Goal: Submit feedback/report problem

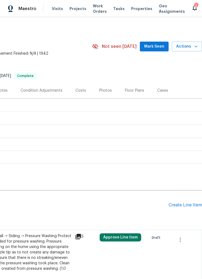
scroll to position [0, 105]
click at [183, 49] on span "Actions" at bounding box center [186, 46] width 21 height 7
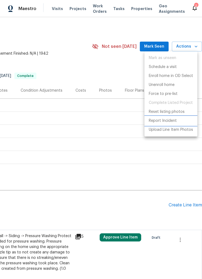
click at [164, 121] on p "Report Incident" at bounding box center [163, 121] width 28 height 6
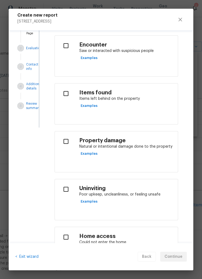
scroll to position [32, 0]
click at [64, 144] on input "checkbox" at bounding box center [66, 140] width 14 height 11
checkbox input "true"
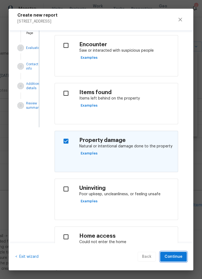
click at [176, 255] on span "Continue" at bounding box center [174, 256] width 18 height 7
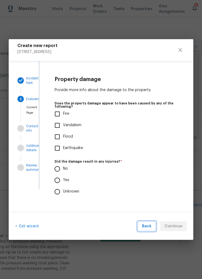
click at [150, 224] on span "Back" at bounding box center [147, 226] width 10 height 7
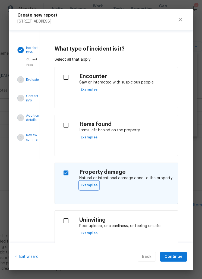
click at [94, 187] on span "Examples" at bounding box center [89, 185] width 17 height 6
checkbox input "false"
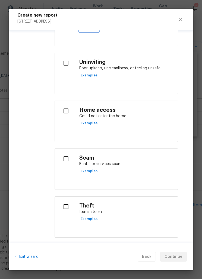
scroll to position [159, 0]
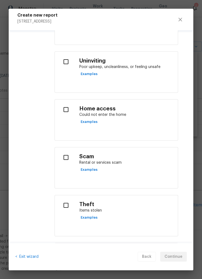
click at [66, 206] on input "checkbox" at bounding box center [66, 204] width 14 height 11
checkbox input "true"
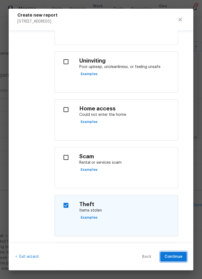
click at [174, 255] on span "Continue" at bounding box center [174, 256] width 18 height 7
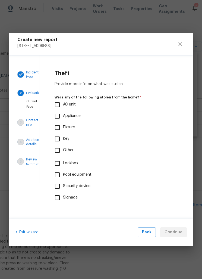
click at [56, 149] on input "Other" at bounding box center [57, 149] width 11 height 11
checkbox input "true"
click at [173, 229] on span "Continue" at bounding box center [174, 232] width 18 height 7
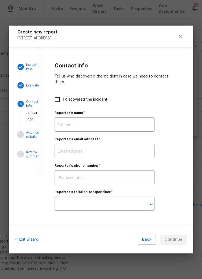
click at [126, 121] on input "text" at bounding box center [105, 125] width 100 height 13
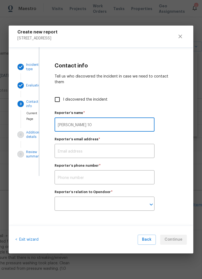
click at [95, 127] on input "[PERSON_NAME] 10" at bounding box center [105, 125] width 100 height 13
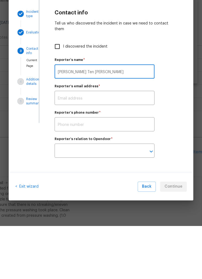
type input "[PERSON_NAME] Ten [PERSON_NAME]"
click at [108, 145] on input "text" at bounding box center [105, 151] width 100 height 13
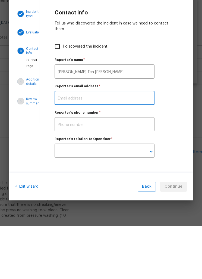
click at [116, 171] on input "text" at bounding box center [105, 177] width 100 height 13
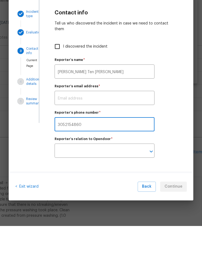
type input "3052154860"
click at [129, 145] on input "text" at bounding box center [105, 151] width 100 height 13
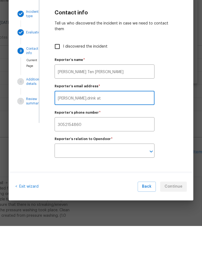
type input "[PERSON_NAME].drink"
type input "[PERSON_NAME][EMAIL_ADDRESS][PERSON_NAME][DOMAIN_NAME]"
click at [125, 198] on input "text" at bounding box center [97, 204] width 85 height 13
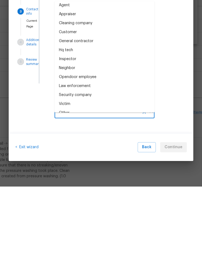
scroll to position [17, 0]
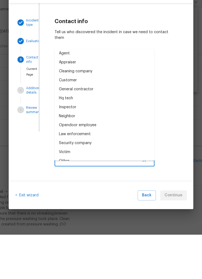
click at [64, 202] on div "Other" at bounding box center [64, 205] width 11 height 6
type input "Other"
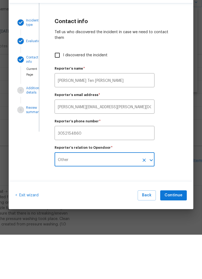
click at [62, 94] on input "I discovered the incident" at bounding box center [57, 99] width 11 height 11
checkbox input "true"
type input "[PERSON_NAME]"
type input "[PERSON_NAME][EMAIL_ADDRESS][PERSON_NAME][DOMAIN_NAME]"
type input "Opendoor employee"
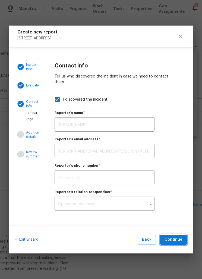
click at [178, 236] on span "Continue" at bounding box center [174, 239] width 18 height 7
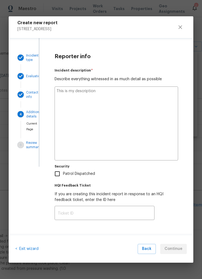
click at [158, 117] on textarea at bounding box center [117, 123] width 124 height 74
type textarea "W"
type textarea "x"
type textarea "Whe"
type textarea "x"
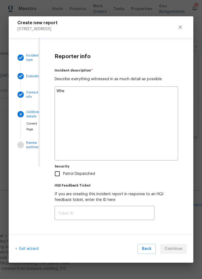
type textarea "When"
type textarea "x"
type textarea "When I"
type textarea "x"
type textarea "When I showed up"
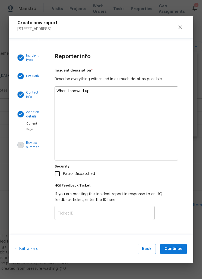
type textarea "x"
type textarea "When I showed up to"
type textarea "x"
type textarea "When I showed up to the property"
type textarea "x"
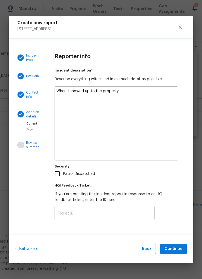
type textarea "When I showed up to the property because"
type textarea "x"
type textarea "When I showed up to the property because the"
type textarea "x"
type textarea "When I showed up to the property because the hub"
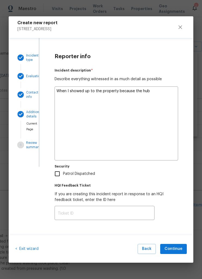
type textarea "x"
type textarea "When I showed up to the property because the hub was"
type textarea "x"
type textarea "When I showed up to the property because the hub was off"
type textarea "x"
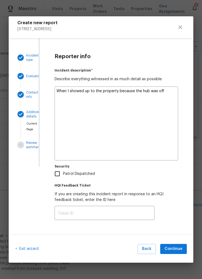
type textarea "When I showed up to the property because the hub was off-line"
type textarea "x"
type textarea "When I showed up to the property because the hub was off-line,"
type textarea "x"
type textarea "When I showed up to the property because the hub was off-line, I went"
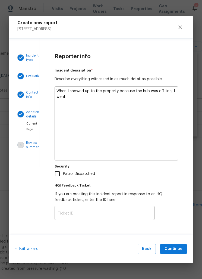
type textarea "x"
type textarea "When I showed up to the property because the hub was off-line, I went through"
type textarea "x"
type textarea "When I showed up to the property because the hub was off-line, I went through t…"
type textarea "x"
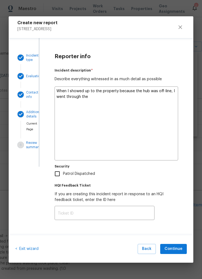
type textarea "When I showed up to the property because the hub was off-line, I went through t…"
type textarea "x"
type textarea "When I showed up to the property because the hub was off-line, I went through t…"
type textarea "x"
type textarea "When I showed up to the property because the hub was off-line, I went through t…"
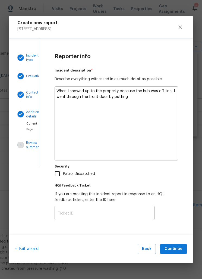
type textarea "x"
type textarea "When I showed up to the property because the hub was off-line, I went through t…"
type textarea "x"
type textarea "When I showed up to the property because the hub was off-line, I went through t…"
type textarea "x"
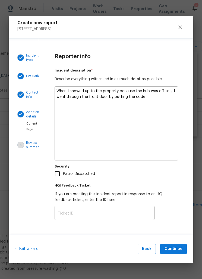
type textarea "When I showed up to the property because the hub was off-line, I went through t…"
type textarea "x"
type textarea "When I showed up to the property because the hub was off-line, I went through t…"
type textarea "x"
type textarea "When I showed up to the property because the hub was off-line, I went through t…"
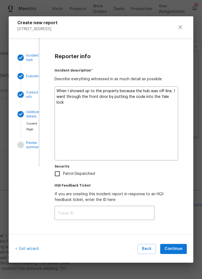
type textarea "x"
type textarea "When I showed up to the property because the hub was off-line, I went through t…"
type textarea "x"
type textarea "When I showed up to the property because the hub was off-line, I went through t…"
type textarea "x"
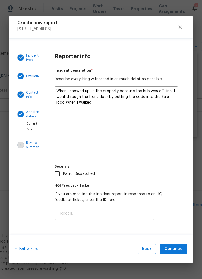
type textarea "When I showed up to the property because the hub was off-line, I went through t…"
type textarea "x"
type textarea "When I showed up to the property because the hub was off-line, I went through t…"
type textarea "x"
type textarea "When I showed up to the property because the hub was off-line, I went through t…"
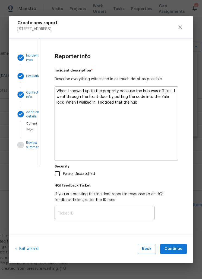
type textarea "x"
type textarea "When I showed up to the property because the hub was off-line, I went through t…"
type textarea "x"
type textarea "When I showed up to the property because the hub was off-line, I went through t…"
type textarea "x"
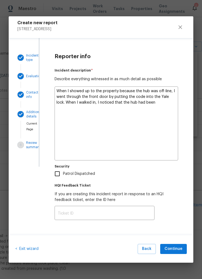
type textarea "When I showed up to the property because the hub was off-line, I went through t…"
type textarea "x"
type textarea "When I showed up to the property because the hub was off-line, I went through t…"
type textarea "x"
type textarea "When I showed up to the property because the hub was off-line, I went through t…"
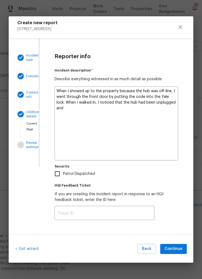
type textarea "x"
type textarea "When I showed up to the property because the hub was off-line, I went through t…"
type textarea "x"
type textarea "When I showed up to the property because the hub was off-line, I went through t…"
type textarea "x"
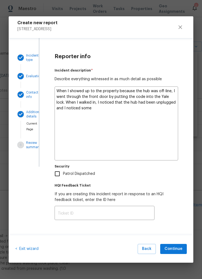
type textarea "When I showed up to the property because the hub was off-line, I went through t…"
type textarea "x"
type textarea "When I showed up to the property because the hub was off-line, I went through t…"
type textarea "x"
type textarea "When I showed up to the property because the hub was off-line, I went through t…"
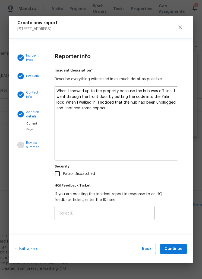
type textarea "x"
type textarea "When I showed up to the property because the hub was off-line, I went through t…"
type textarea "x"
type textarea "When I showed up to the property because the hub was off-line, I went through t…"
type textarea "x"
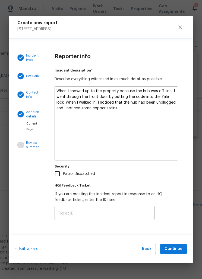
type textarea "When I showed up to the property because the hub was off-line, I went through t…"
type textarea "x"
type textarea "When I showed up to the property because the hub was off-line, I went through t…"
type textarea "x"
type textarea "When I showed up to the property because the hub was off-line, I went through t…"
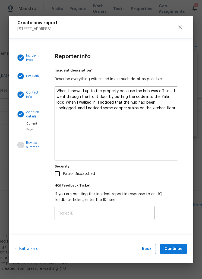
type textarea "x"
type textarea "When I showed up to the property because the hub was off-line, I went through t…"
type textarea "x"
type textarea "When I showed up to the property because the hub was off-line, I went through t…"
type textarea "x"
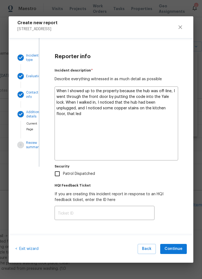
type textarea "When I showed up to the property because the hub was off-line, I went through t…"
type textarea "x"
type textarea "When I showed up to the property because the hub was off-line, I went through t…"
type textarea "x"
type textarea "When I showed up to the property because the hub was off-line, I went through t…"
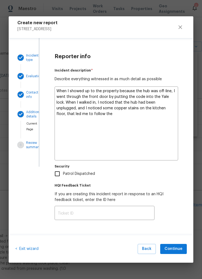
type textarea "x"
type textarea "When I showed up to the property because the hub was off-line, I went through t…"
type textarea "x"
type textarea "When I showed up to the property because the hub was off-line, I went through t…"
type textarea "x"
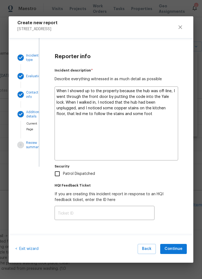
type textarea "When I showed up to the property because the hub was off-line, I went through t…"
type textarea "x"
type textarea "When I showed up to the property because the hub was off-line, I went through t…"
type textarea "x"
type textarea "When I showed up to the property because the hub was off-line, I went through t…"
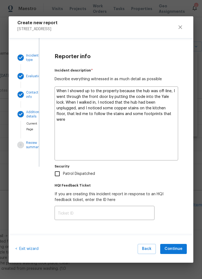
type textarea "x"
type textarea "When I showed up to the property because the hub was off-line, I went through t…"
type textarea "x"
type textarea "When I showed up to the property because the hub was off-line, I went through t…"
type textarea "x"
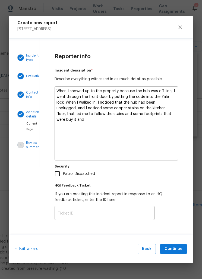
type textarea "When I showed up to the property because the hub was off-line, I went through t…"
type textarea "x"
type textarea "When I showed up to the property because the hub was off-line, I went through t…"
type textarea "x"
type textarea "When I showed up to the property because the hub was off-line, I went through t…"
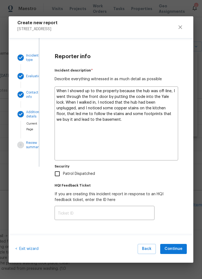
type textarea "x"
type textarea "When I showed up to the property because the hub was off-line, I went through t…"
type textarea "x"
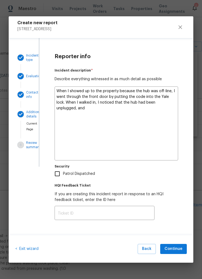
type textarea "When I showed up to the property because the hub was off-line, I went through t…"
type textarea "x"
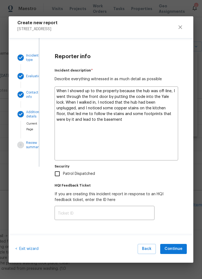
type textarea "When I showed up to the property because the hub was off-line, I went through t…"
type textarea "x"
type textarea "When I showed up to the property because the hub was off-line, I went through t…"
type textarea "x"
type textarea "When I showed up to the property because the hub was off-line, I went through t…"
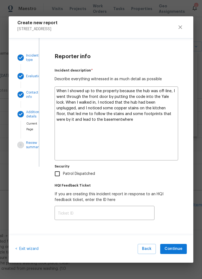
type textarea "x"
type textarea "When I showed up to the property because the hub was off-line, I went through t…"
type textarea "x"
type textarea "When I showed up to the property because the hub was off-line, I went through t…"
type textarea "x"
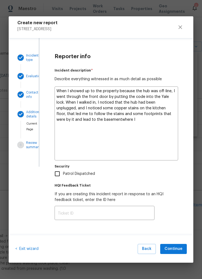
type textarea "When I showed up to the property because the hub was off-line, I went through t…"
type textarea "x"
type textarea "When I showed up to the property because the hub was off-line, I went through t…"
type textarea "x"
type textarea "When I showed up to the property because the hub was off-line, I went through t…"
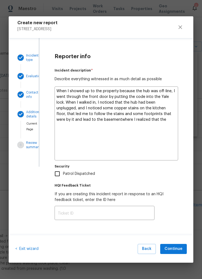
type textarea "x"
type textarea "When I showed up to the property because the hub was off-line, I went through t…"
type textarea "x"
type textarea "When I showed up to the property because the hub was off-line, I went through t…"
type textarea "x"
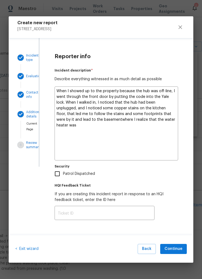
type textarea "When I showed up to the property because the hub was off-line, I went through t…"
type textarea "x"
type textarea "When I showed up to the property because the hub was off-line, I went through t…"
type textarea "x"
type textarea "When I showed up to the property because the hub was off-line, I went through t…"
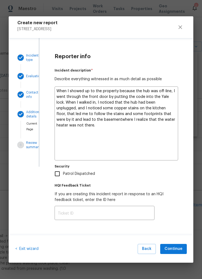
type textarea "x"
type textarea "When I showed up to the property because the hub was off-line, I went through t…"
type textarea "x"
type textarea "When I showed up to the property because the hub was off-line, I went through t…"
type textarea "x"
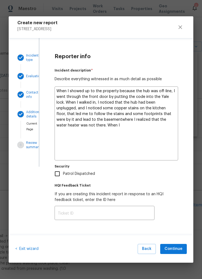
type textarea "When I showed up to the property because the hub was off-line, I went through t…"
type textarea "x"
type textarea "When I showed up to the property because the hub was off-line, I went through t…"
type textarea "x"
type textarea "When I showed up to the property because the hub was off-line, I went through t…"
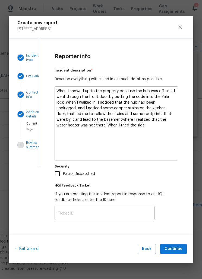
type textarea "x"
type textarea "When I showed up to the property because the hub was off-line, I went through t…"
type textarea "x"
type textarea "When I showed up to the property because the hub was off-line, I went through t…"
type textarea "x"
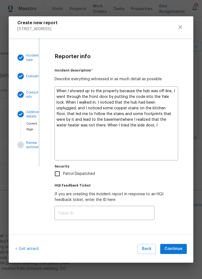
type textarea "When I showed up to the property because the hub was off-line, I went through t…"
type textarea "x"
type textarea "When I showed up to the property because the hub was off-line, I went through t…"
type textarea "x"
type textarea "When I showed up to the property because the hub was off-line, I went through t…"
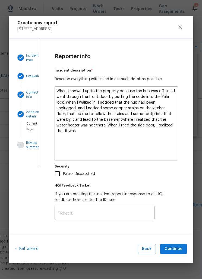
type textarea "x"
type textarea "When I showed up to the property because the hub was off-line, I went through t…"
type textarea "x"
type textarea "When I showed up to the property because the hub was off-line, I went through t…"
type textarea "x"
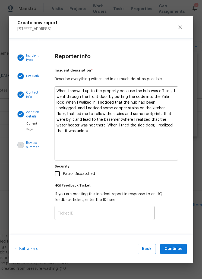
type textarea "When I showed up to the property because the hub was off-line, I went through t…"
type textarea "x"
type textarea "When I showed up to the property because the hub was off-line, I went through t…"
type textarea "x"
type textarea "When I showed up to the property because the hub was off-line, I went through t…"
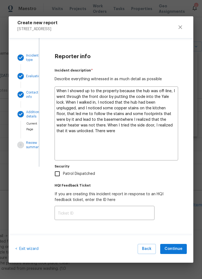
type textarea "x"
type textarea "When I showed up to the property because the hub was off-line, I went through t…"
type textarea "x"
type textarea "When I showed up to the property because the hub was off-line, I went through t…"
type textarea "x"
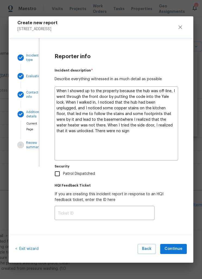
type textarea "When I showed up to the property because the hub was off-line, I went through t…"
type textarea "x"
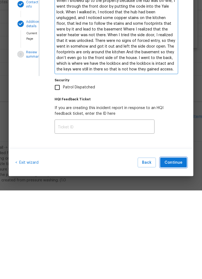
click at [177, 246] on button "Continue" at bounding box center [173, 251] width 27 height 10
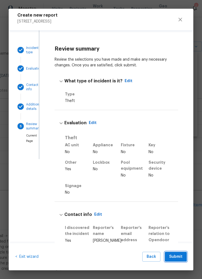
click at [184, 255] on button "Submit" at bounding box center [176, 256] width 22 height 10
